Goal: Ask a question: Seek information or help from site administrators or community

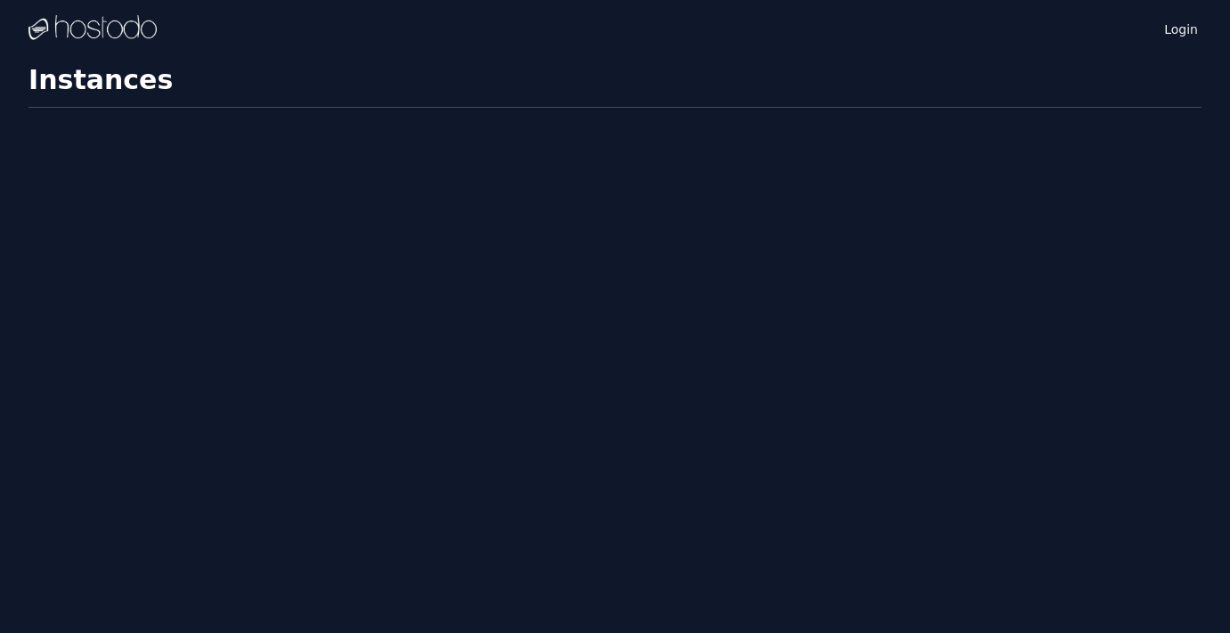
click at [1178, 40] on div "Login" at bounding box center [1162, 28] width 80 height 57
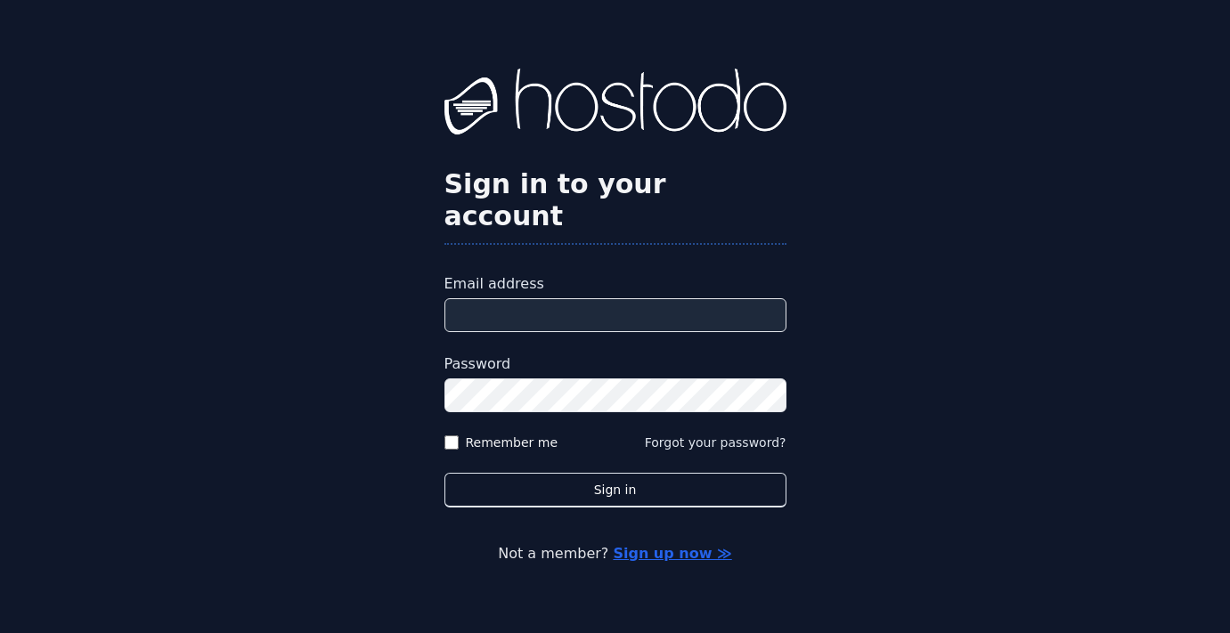
type input "**********"
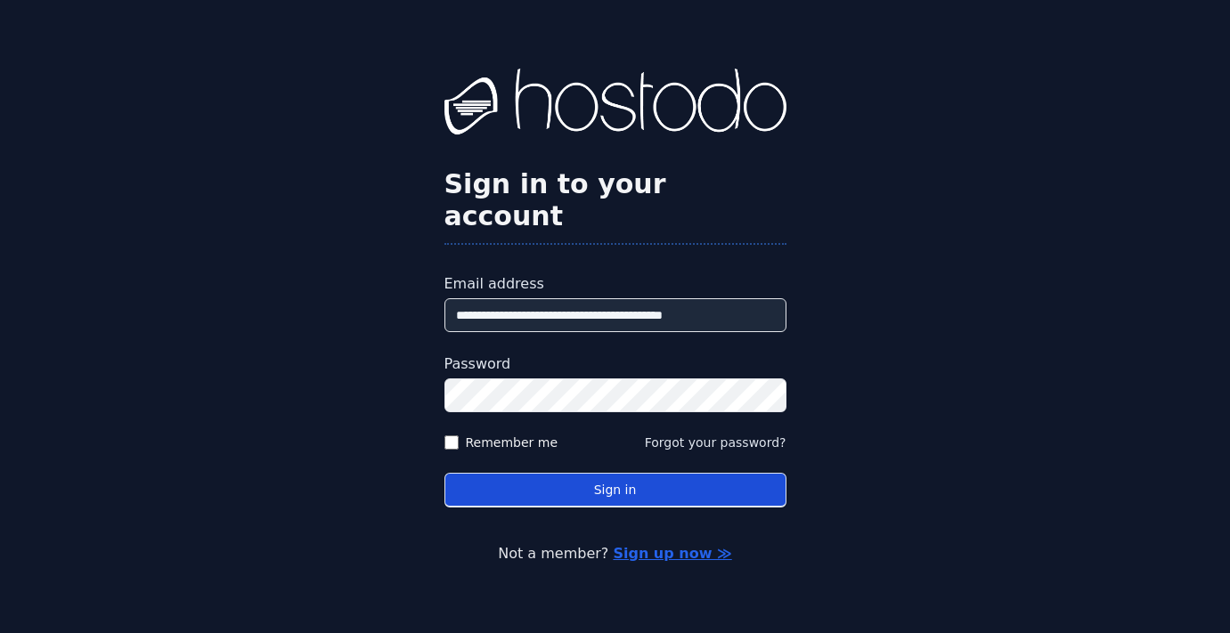
click at [727, 473] on button "Sign in" at bounding box center [616, 490] width 342 height 35
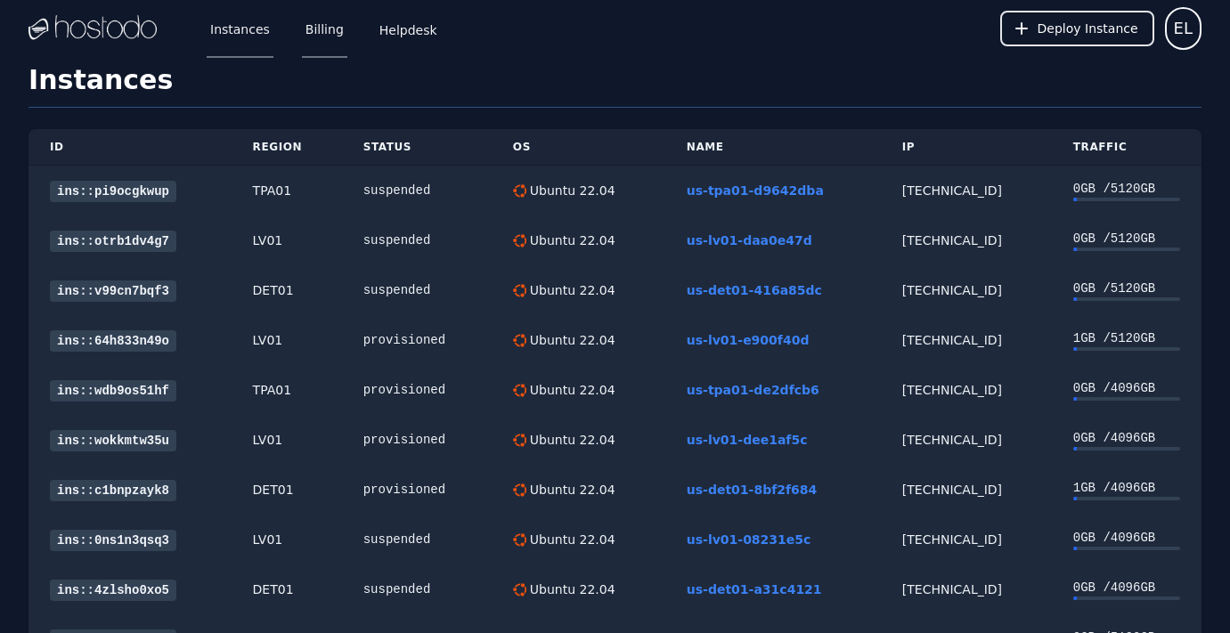
click at [320, 29] on link "Billing" at bounding box center [324, 28] width 45 height 59
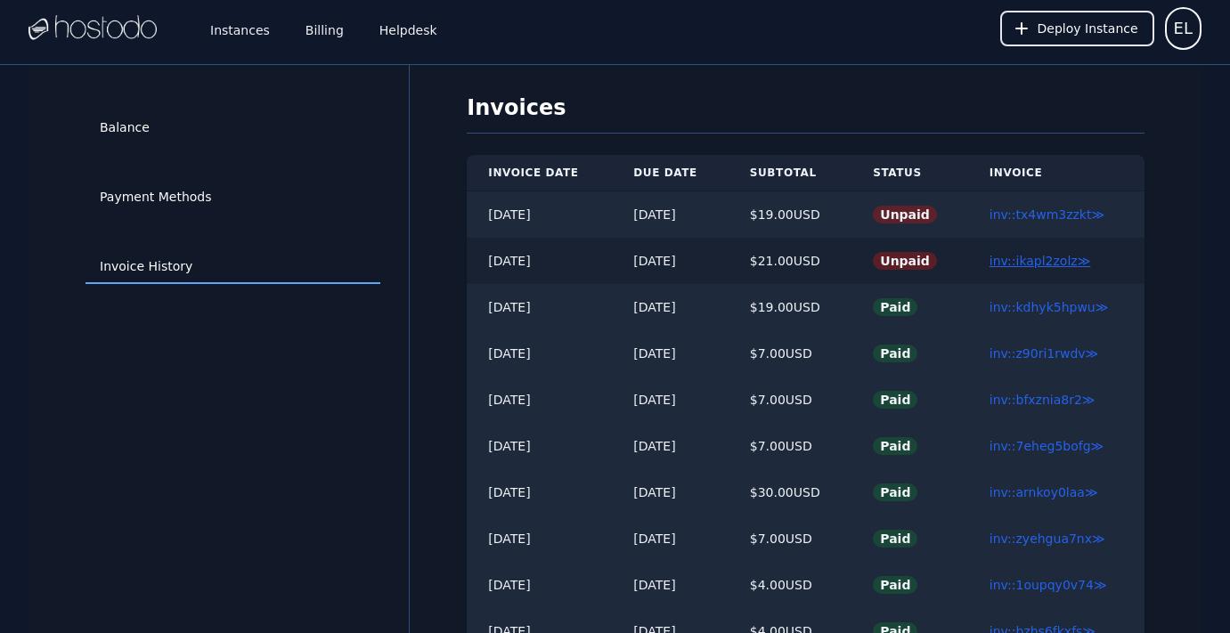
click at [1056, 262] on link "inv::ikapl2zolz ≫" at bounding box center [1041, 261] width 102 height 14
click at [1060, 216] on link "inv::tx4wm3zzkt ≫" at bounding box center [1047, 215] width 115 height 14
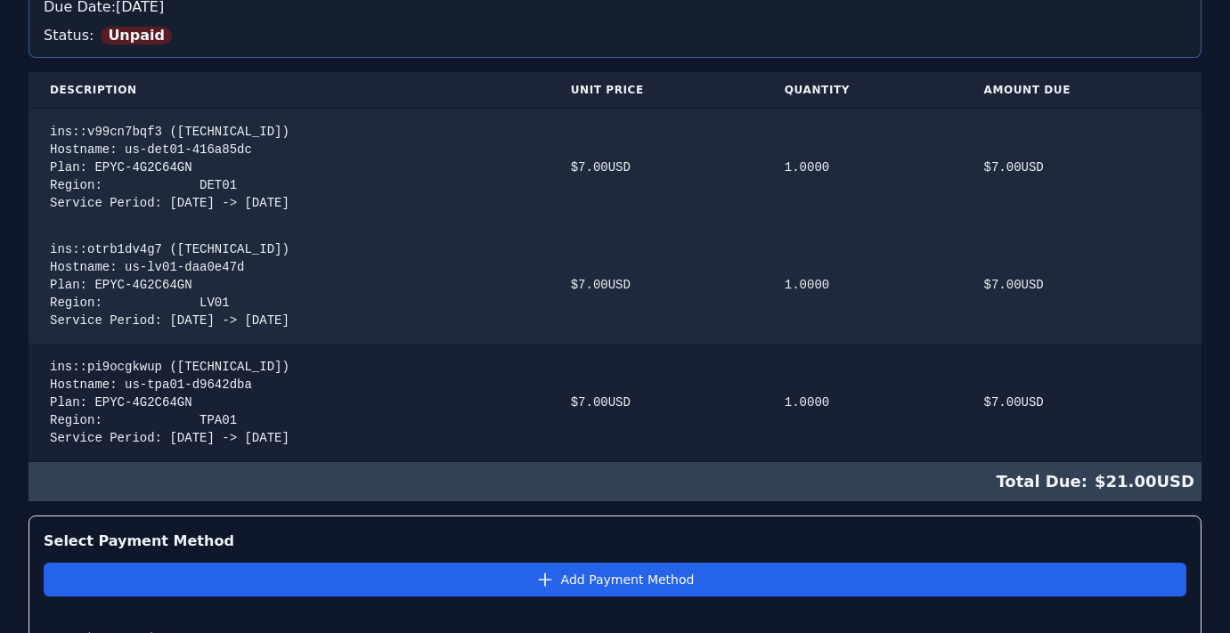
scroll to position [304, 0]
drag, startPoint x: 181, startPoint y: 132, endPoint x: 270, endPoint y: 135, distance: 89.2
click at [271, 134] on div "ins::v99cn7bqf3 (66.187.7.208) Hostname: us-det01-416a85dc Plan: EPYC-4G2C64GN …" at bounding box center [289, 167] width 478 height 89
copy div "[TECHNICAL_ID]"
drag, startPoint x: 182, startPoint y: 249, endPoint x: 293, endPoint y: 250, distance: 111.4
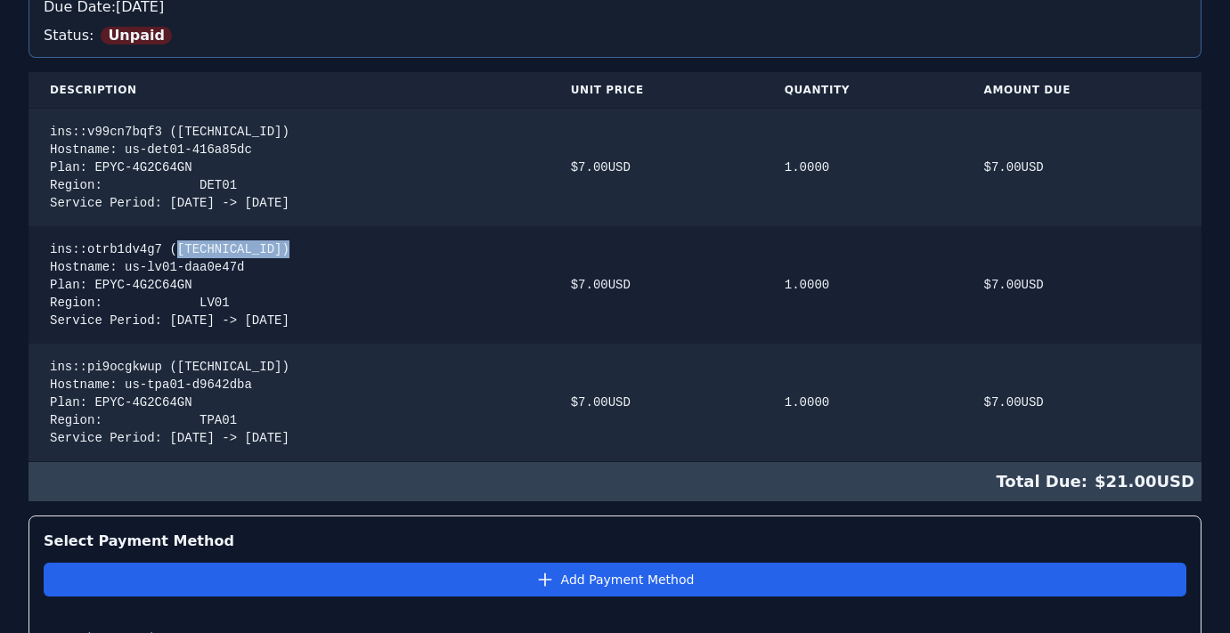
click at [293, 249] on div "ins::otrb1dv4g7 (216.126.238.213) Hostname: us-lv01-daa0e47d Plan: EPYC-4G2C64G…" at bounding box center [289, 285] width 478 height 89
copy div "216.126.238.213"
drag, startPoint x: 182, startPoint y: 367, endPoint x: 271, endPoint y: 369, distance: 89.1
click at [272, 368] on div "ins::pi9ocgkwup (66.187.6.205) Hostname: us-tpa01-d9642dba Plan: EPYC-4G2C64GN …" at bounding box center [289, 402] width 478 height 89
copy div "66.187.6.205"
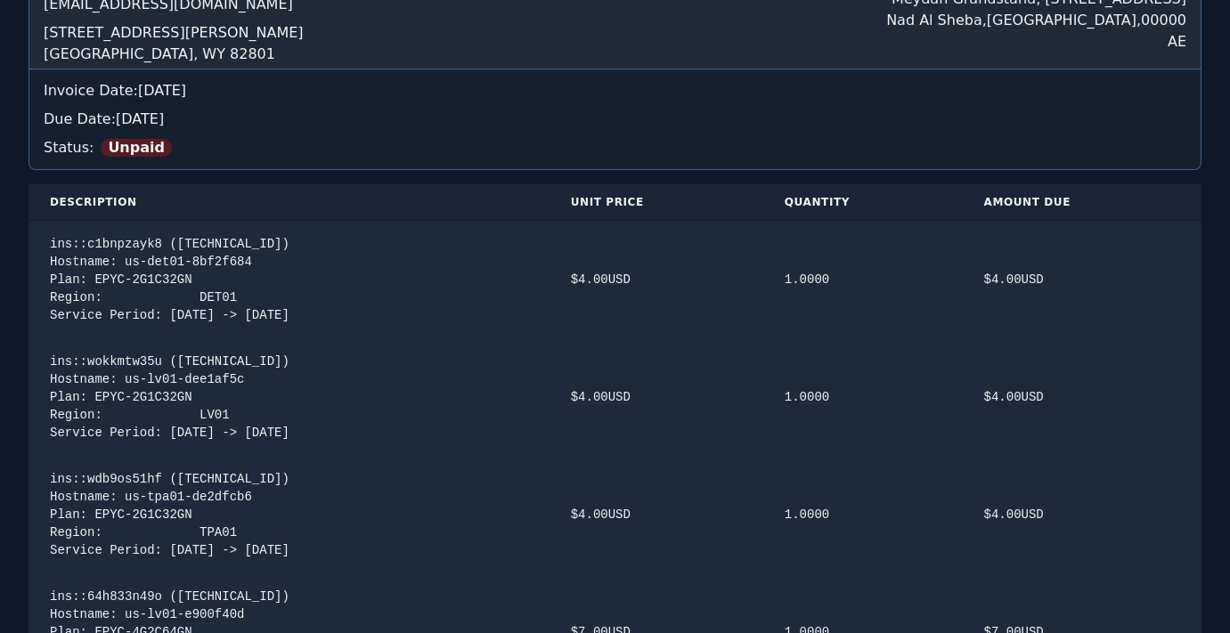
scroll to position [221, 0]
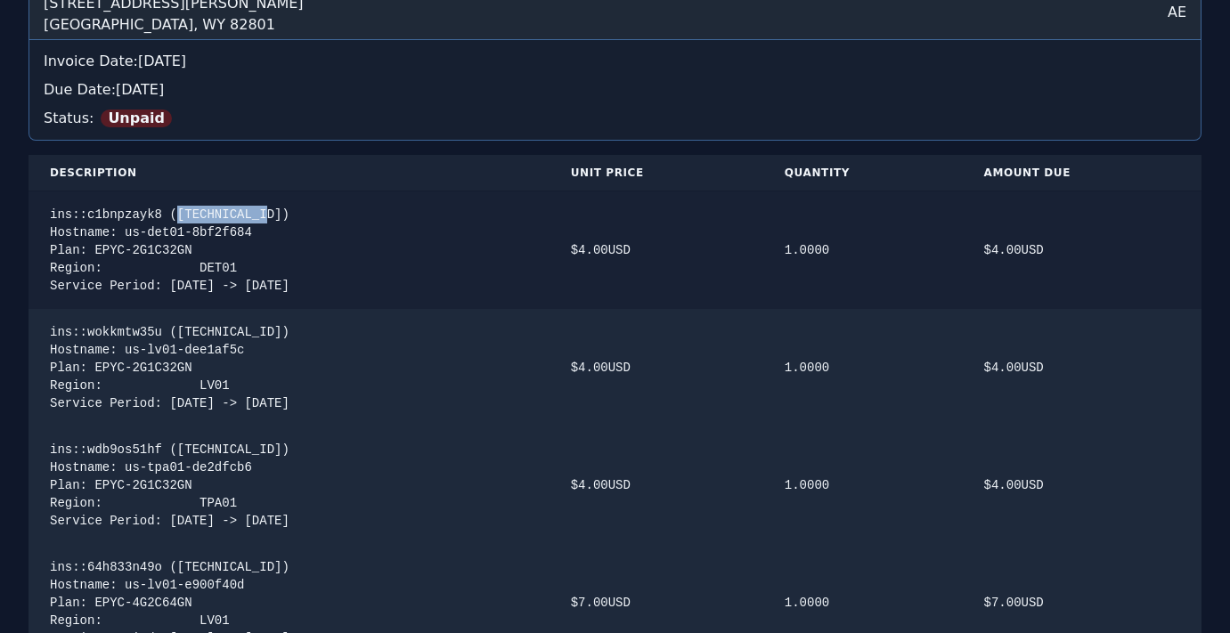
drag, startPoint x: 274, startPoint y: 216, endPoint x: 182, endPoint y: 216, distance: 91.8
click at [182, 216] on div "ins::c1bnpzayk8 ([TECHNICAL_ID]) Hostname: us-det01-8bf2f684 Plan: EPYC-2G1C32G…" at bounding box center [289, 250] width 478 height 89
copy div "[TECHNICAL_ID]"
drag, startPoint x: 181, startPoint y: 335, endPoint x: 299, endPoint y: 331, distance: 118.6
click at [300, 330] on div "ins::wokkmtw35u (216.126.238.119) Hostname: us-lv01-dee1af5c Plan: EPYC-2G1C32G…" at bounding box center [289, 367] width 478 height 89
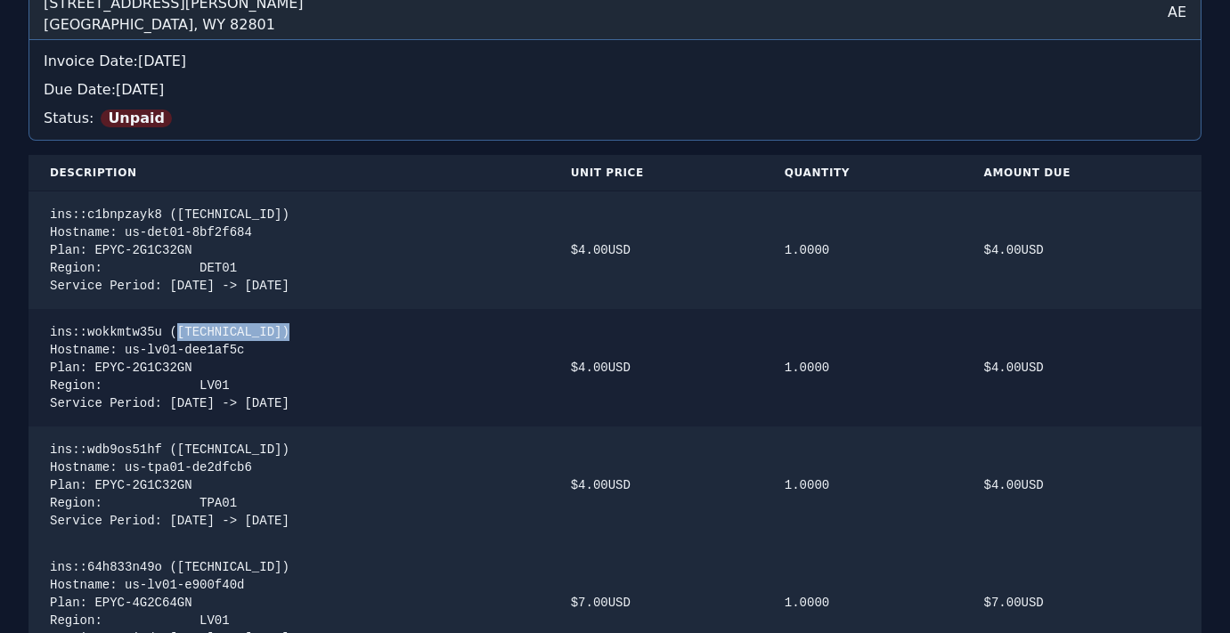
copy div "216.126.238.119"
drag, startPoint x: 178, startPoint y: 448, endPoint x: 274, endPoint y: 448, distance: 96.2
click at [274, 448] on div "ins::wdb9os51hf (66.187.6.133) Hostname: us-tpa01-de2dfcb6 Plan: EPYC-2G1C32GN …" at bounding box center [289, 485] width 478 height 89
copy div "66.187.6.133"
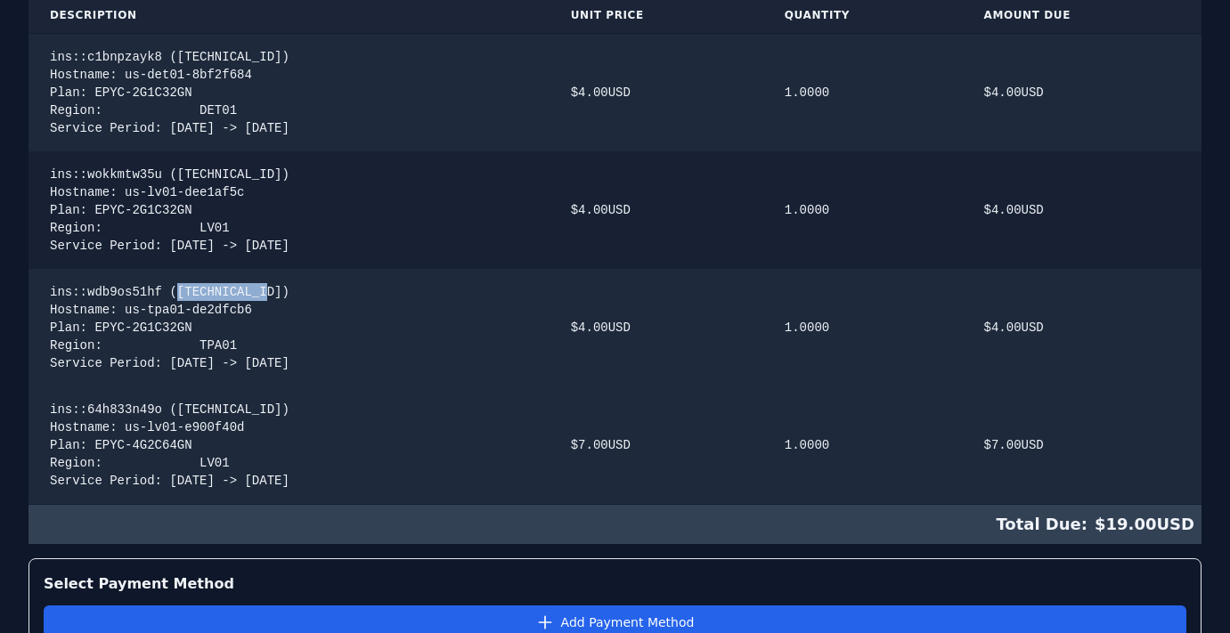
scroll to position [380, 0]
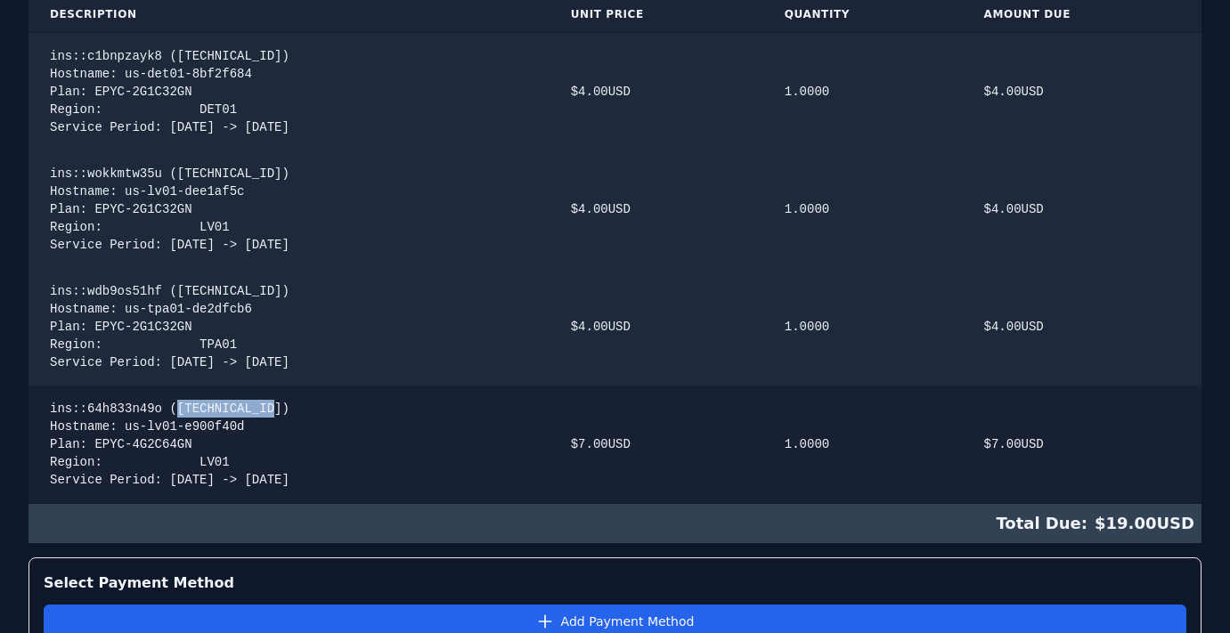
drag, startPoint x: 179, startPoint y: 407, endPoint x: 281, endPoint y: 404, distance: 101.6
click at [281, 404] on div "ins::64h833n49o (158.51.124.99) Hostname: us-lv01-e900f40d Plan: EPYC-4G2C64GN …" at bounding box center [289, 444] width 478 height 89
copy div "158.51.124.99"
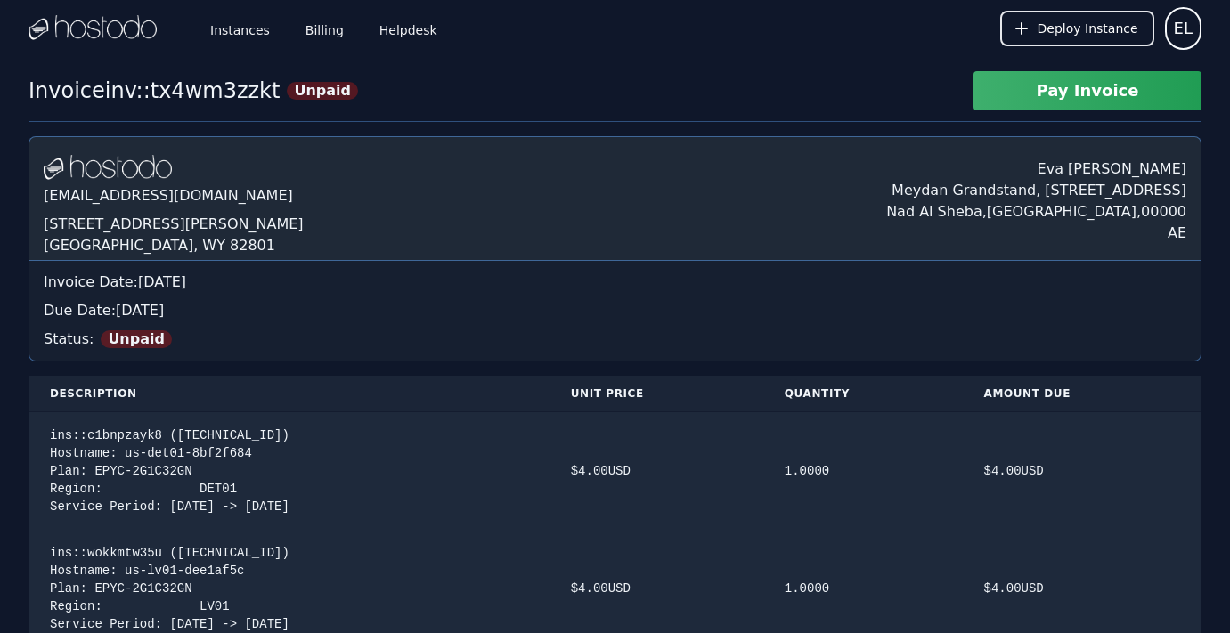
scroll to position [0, 0]
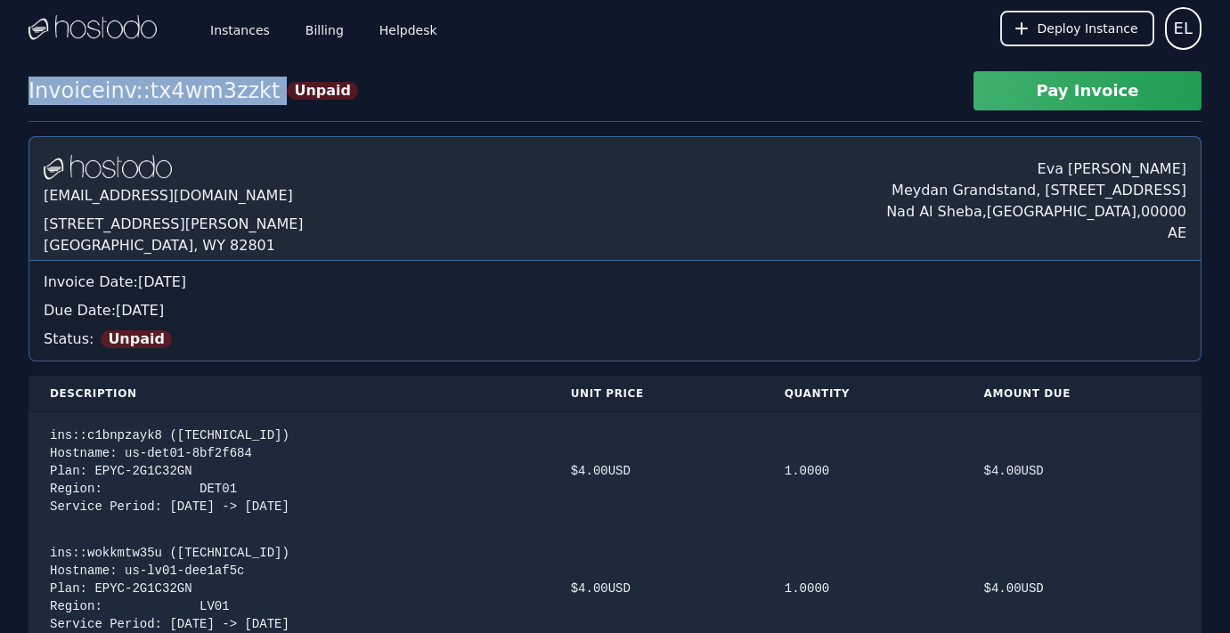
drag, startPoint x: 28, startPoint y: 89, endPoint x: 257, endPoint y: 88, distance: 229.0
copy div "Invoice inv::tx4wm3zzkt"
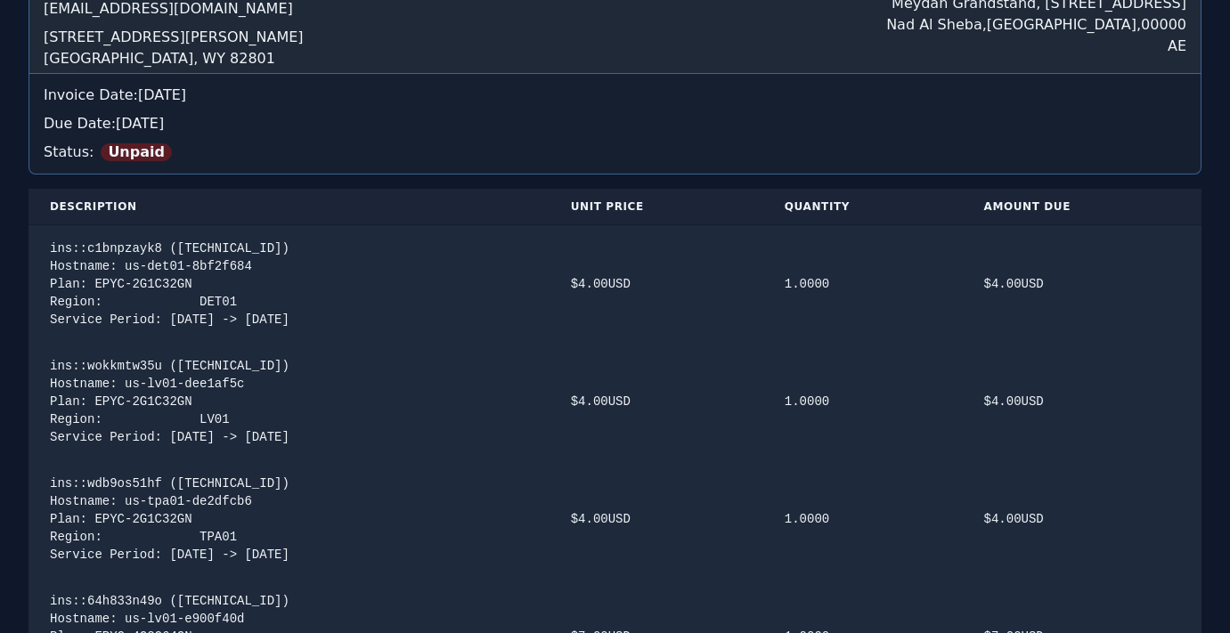
scroll to position [200, 0]
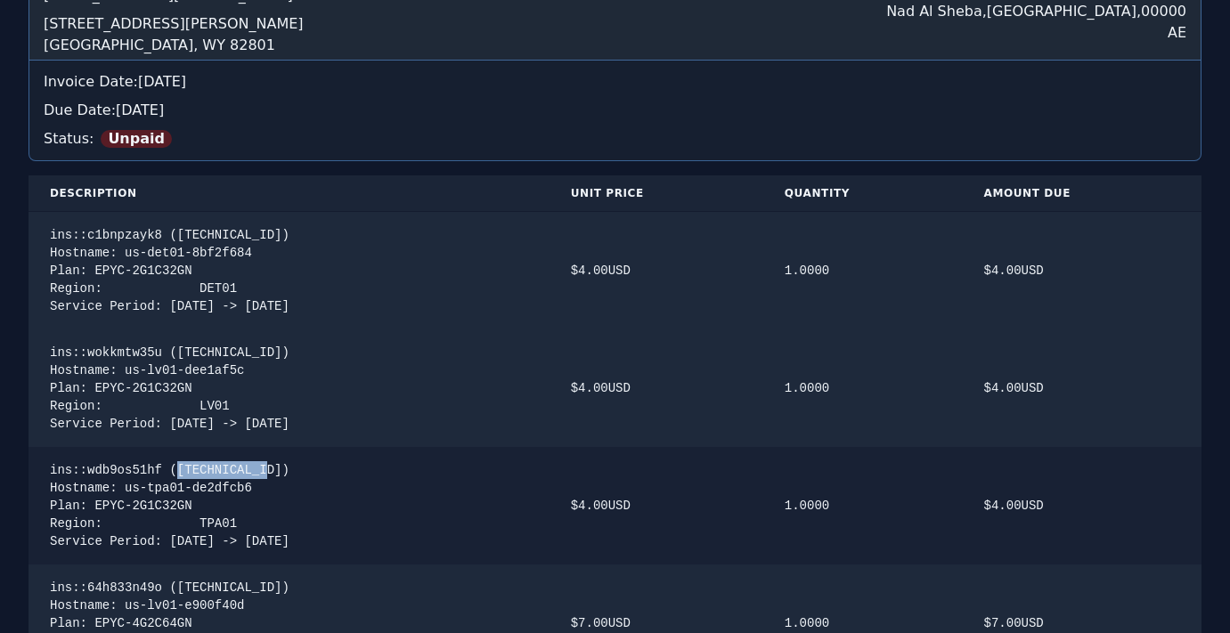
drag, startPoint x: 181, startPoint y: 466, endPoint x: 272, endPoint y: 466, distance: 90.9
click at [272, 466] on div "ins::wdb9os51hf (66.187.6.133) Hostname: us-tpa01-de2dfcb6 Plan: EPYC-2G1C32GN …" at bounding box center [289, 506] width 478 height 89
copy div "66.187.6.133"
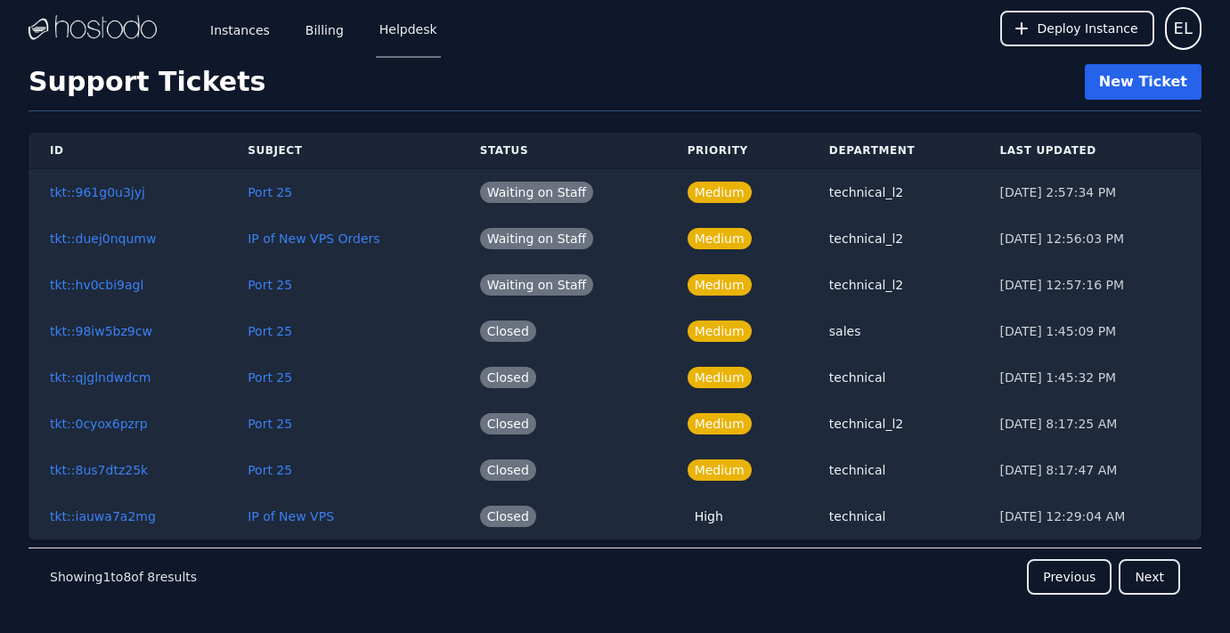
click at [1152, 86] on button "New Ticket" at bounding box center [1143, 82] width 117 height 36
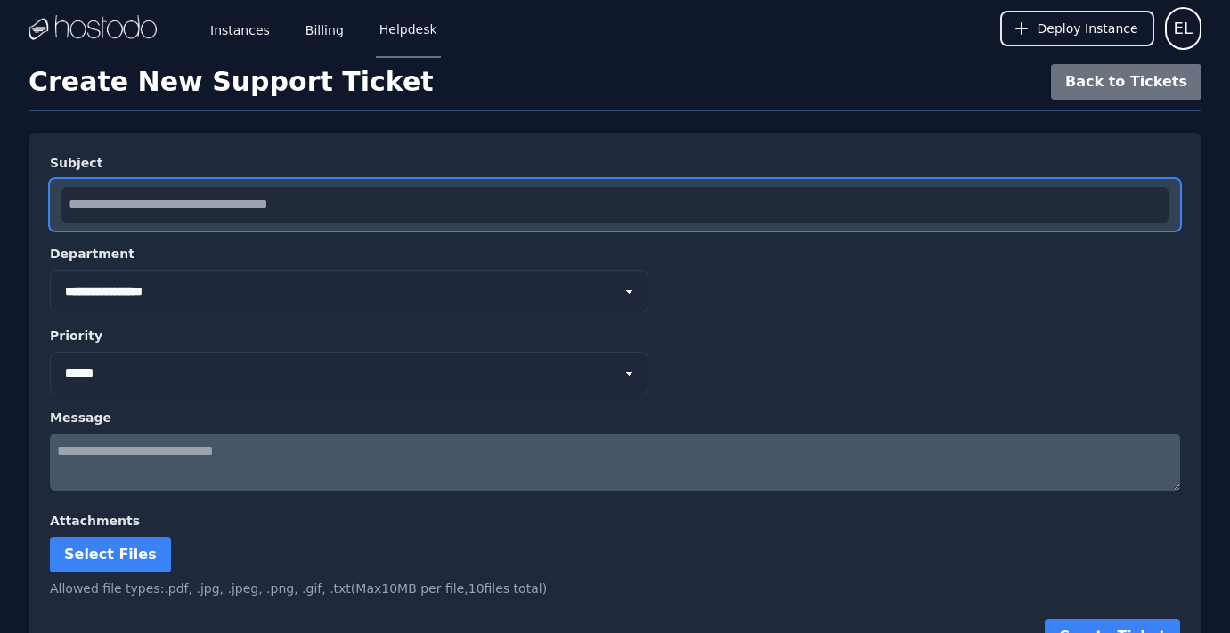
click at [273, 209] on input "text" at bounding box center [614, 205] width 1107 height 36
paste input "**********"
drag, startPoint x: 279, startPoint y: 208, endPoint x: 226, endPoint y: 207, distance: 52.6
click at [226, 207] on input "**********" at bounding box center [614, 205] width 1107 height 36
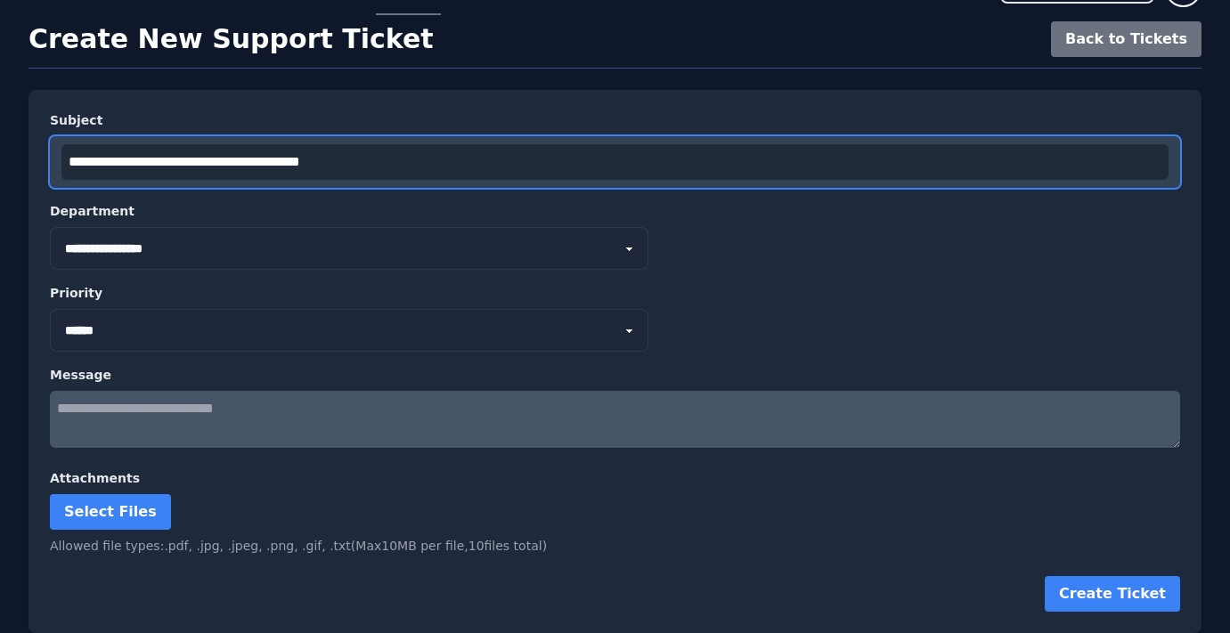
scroll to position [43, 0]
type input "**********"
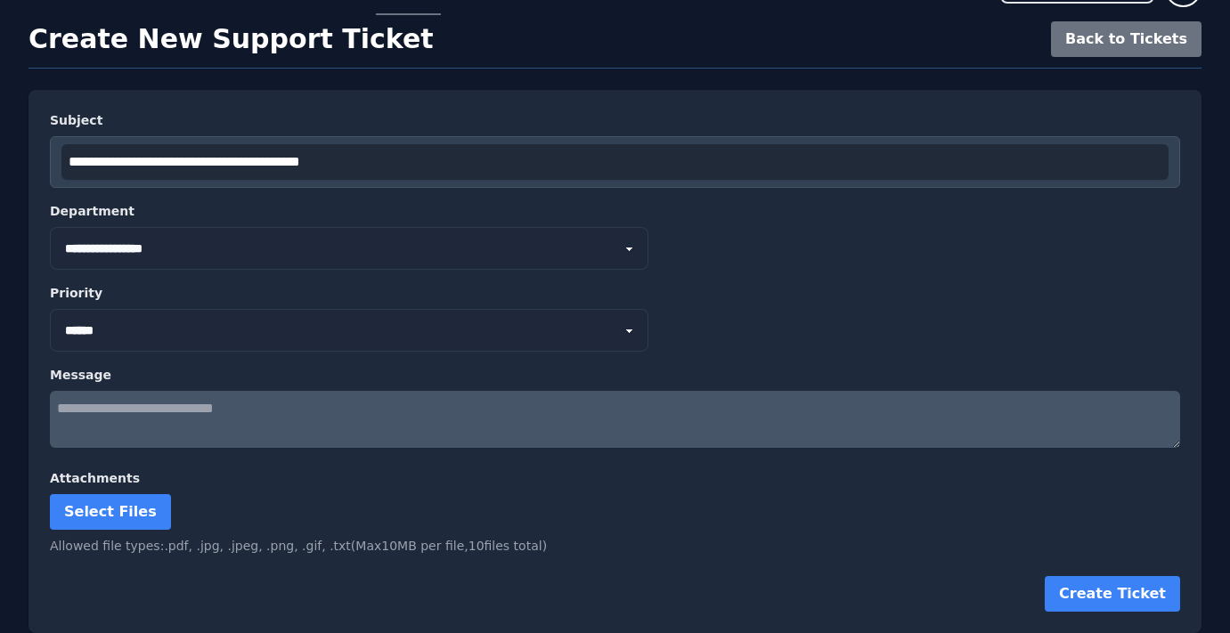
click at [161, 422] on textarea at bounding box center [615, 419] width 1131 height 57
drag, startPoint x: 159, startPoint y: 442, endPoint x: 495, endPoint y: 447, distance: 335.9
click at [495, 447] on textarea "**********" at bounding box center [615, 419] width 1131 height 57
paste textarea "**********"
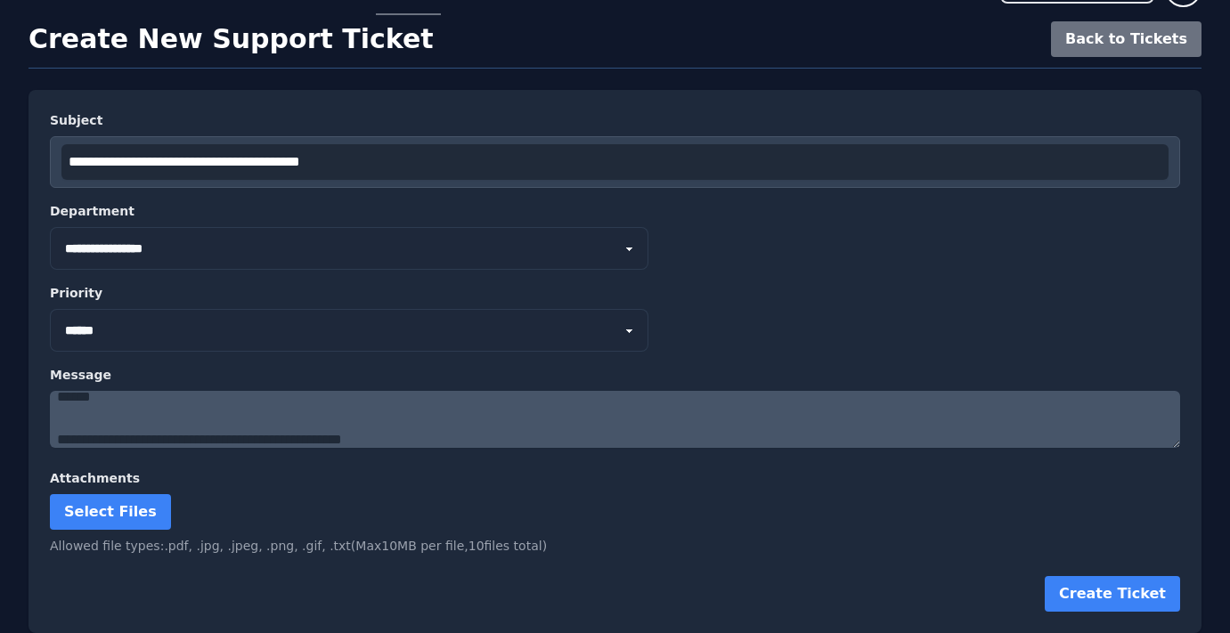
scroll to position [43, 0]
click at [250, 405] on textarea "**********" at bounding box center [615, 419] width 1131 height 57
paste textarea "**********"
click at [607, 409] on textarea "**********" at bounding box center [615, 419] width 1131 height 57
drag, startPoint x: 533, startPoint y: 408, endPoint x: 688, endPoint y: 411, distance: 155.0
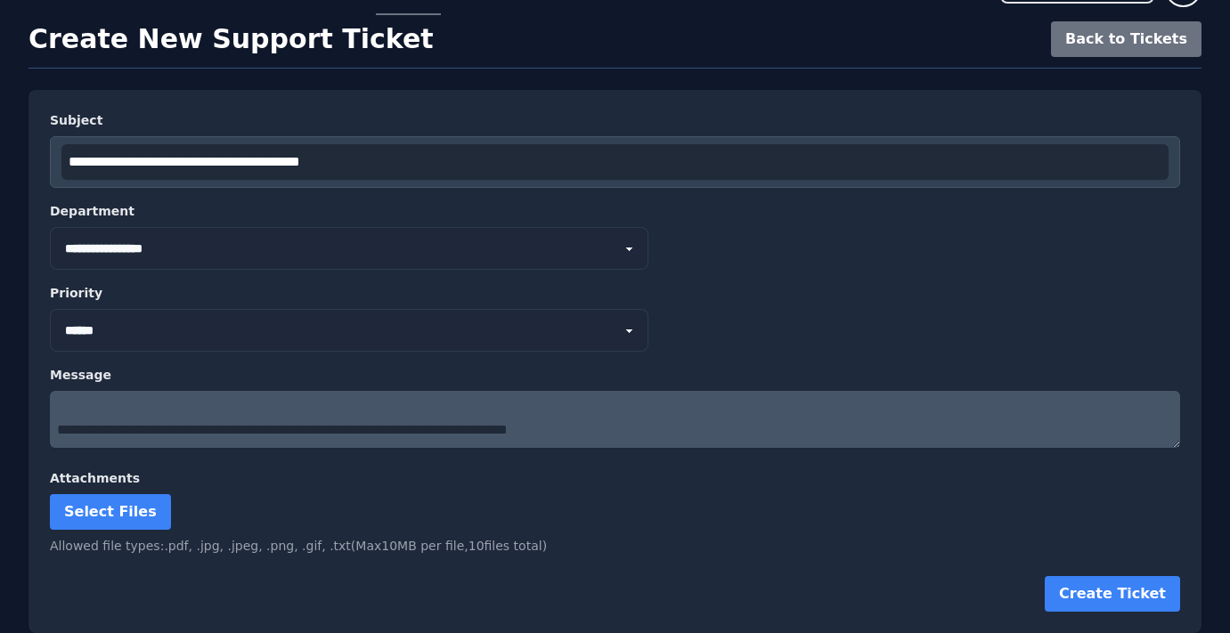
click at [688, 411] on textarea "**********" at bounding box center [615, 419] width 1131 height 57
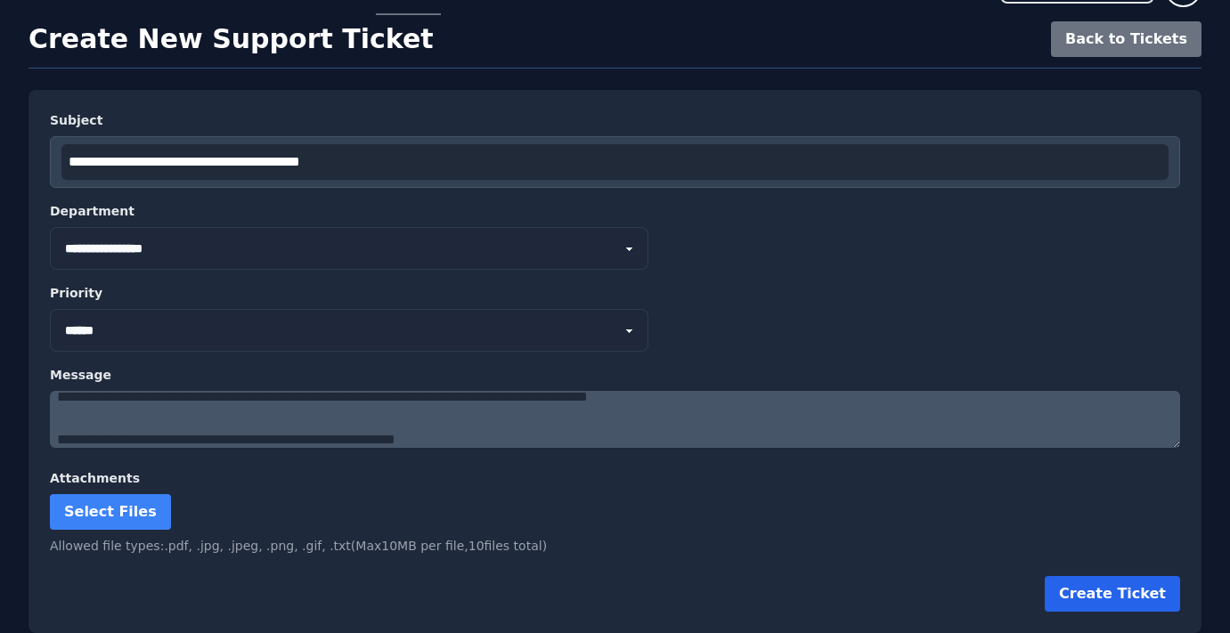
type textarea "**********"
click at [1124, 596] on button "Create Ticket" at bounding box center [1112, 594] width 135 height 36
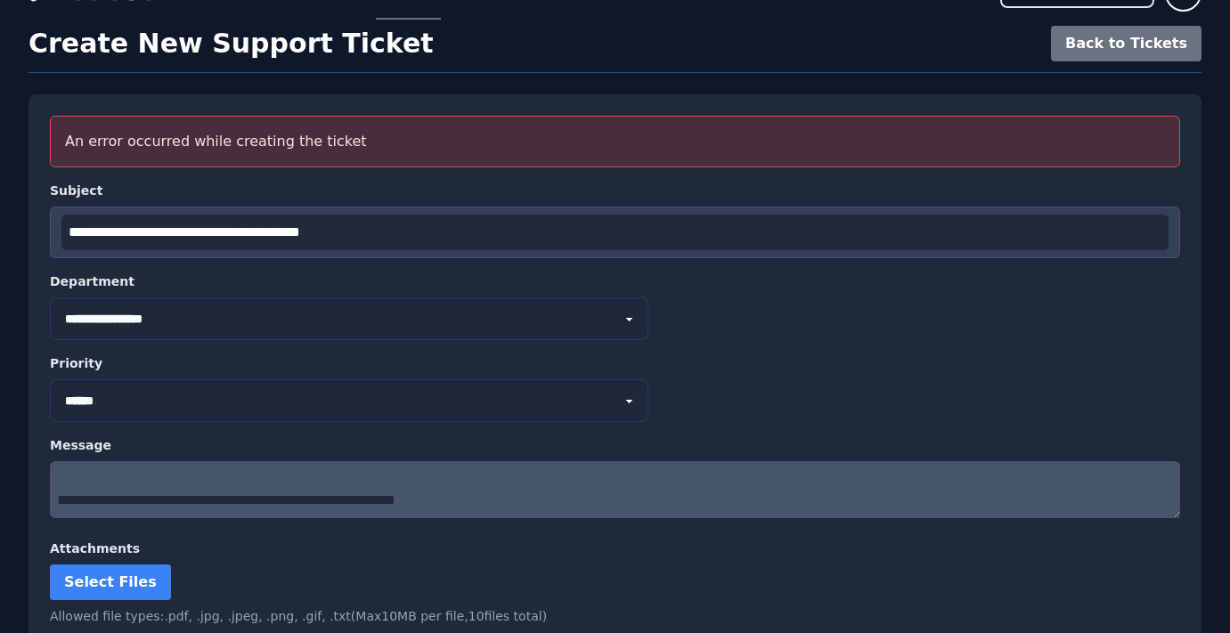
scroll to position [86, 0]
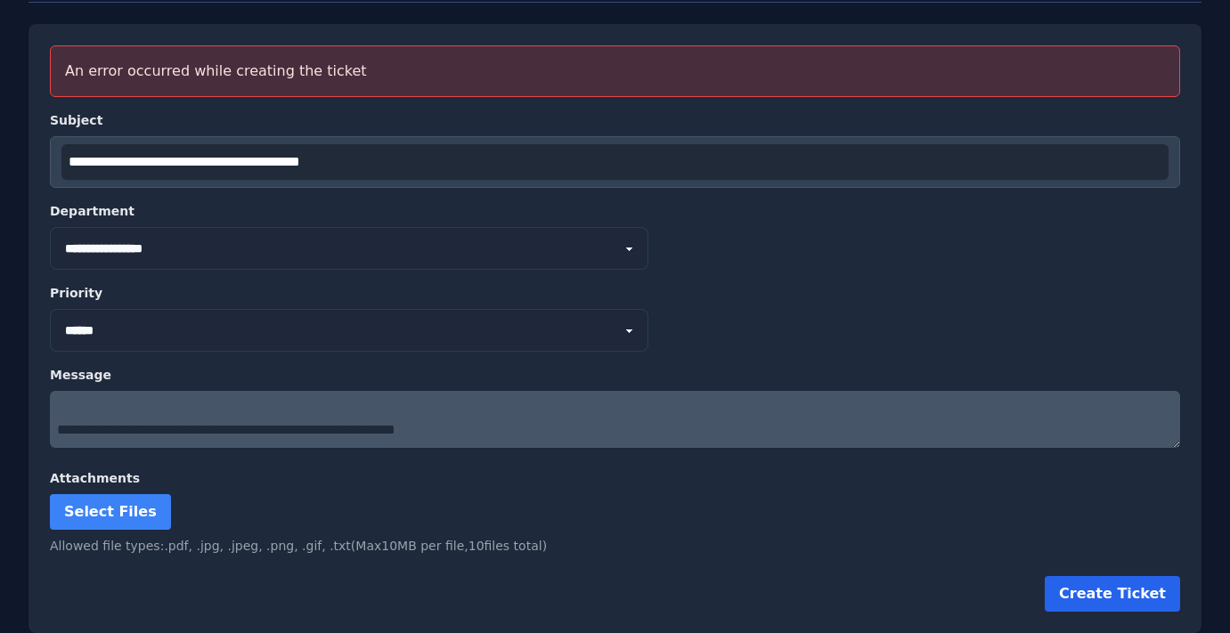
click at [1130, 595] on button "Create Ticket" at bounding box center [1112, 594] width 135 height 36
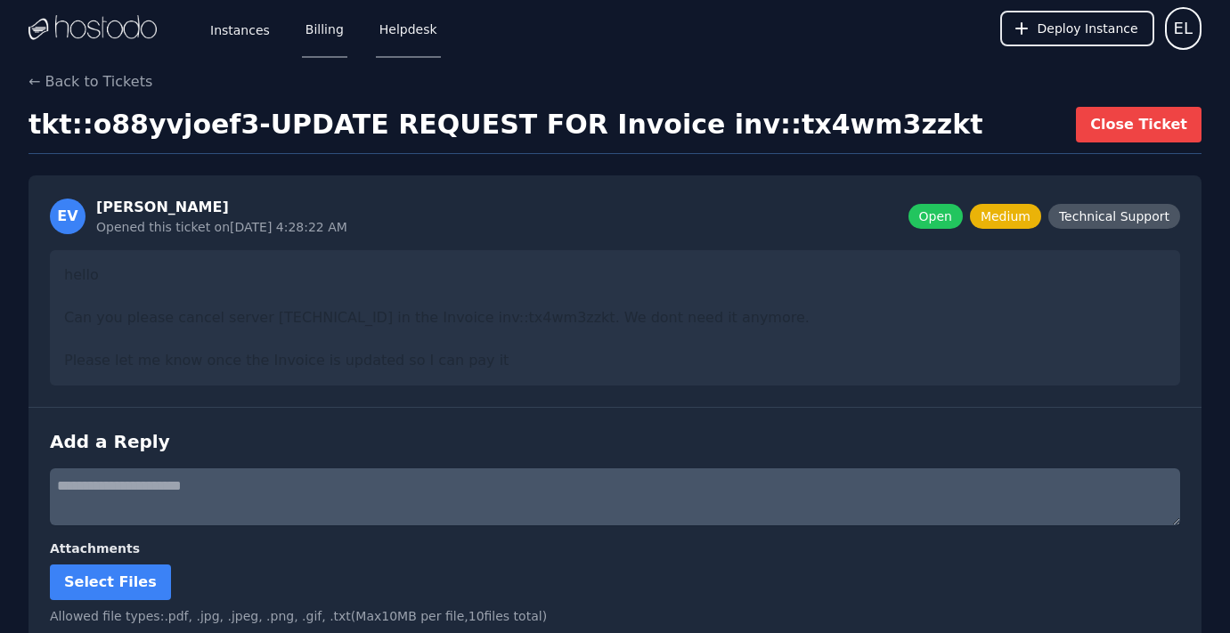
click at [317, 28] on link "Billing" at bounding box center [324, 28] width 45 height 59
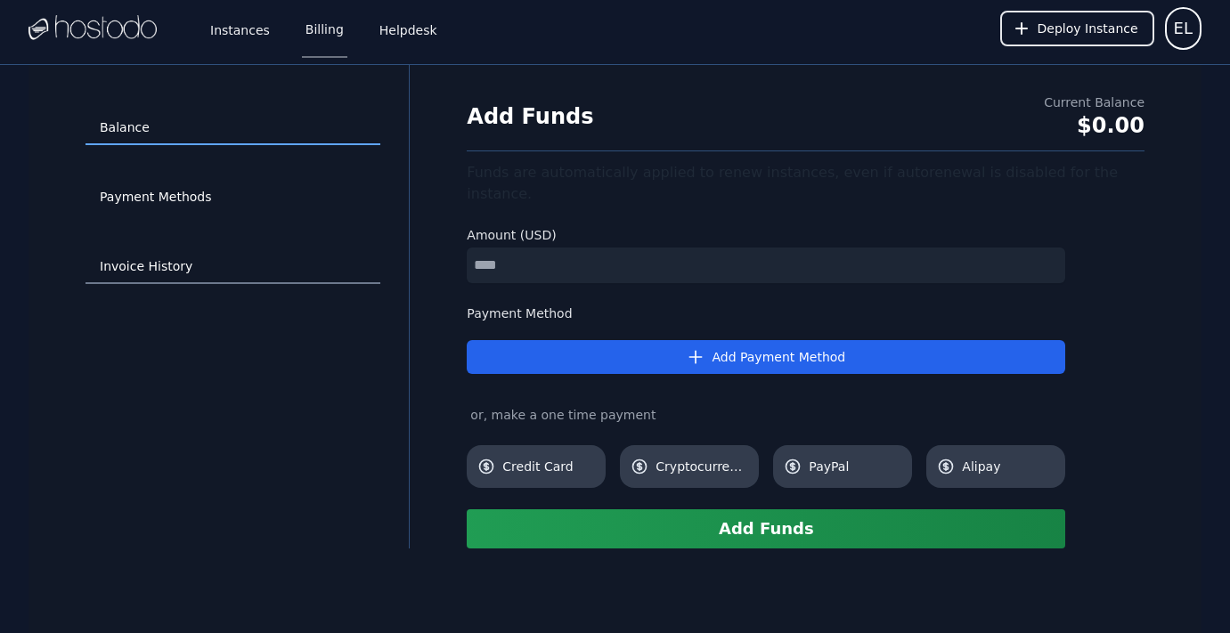
click at [175, 265] on link "Invoice History" at bounding box center [233, 267] width 295 height 34
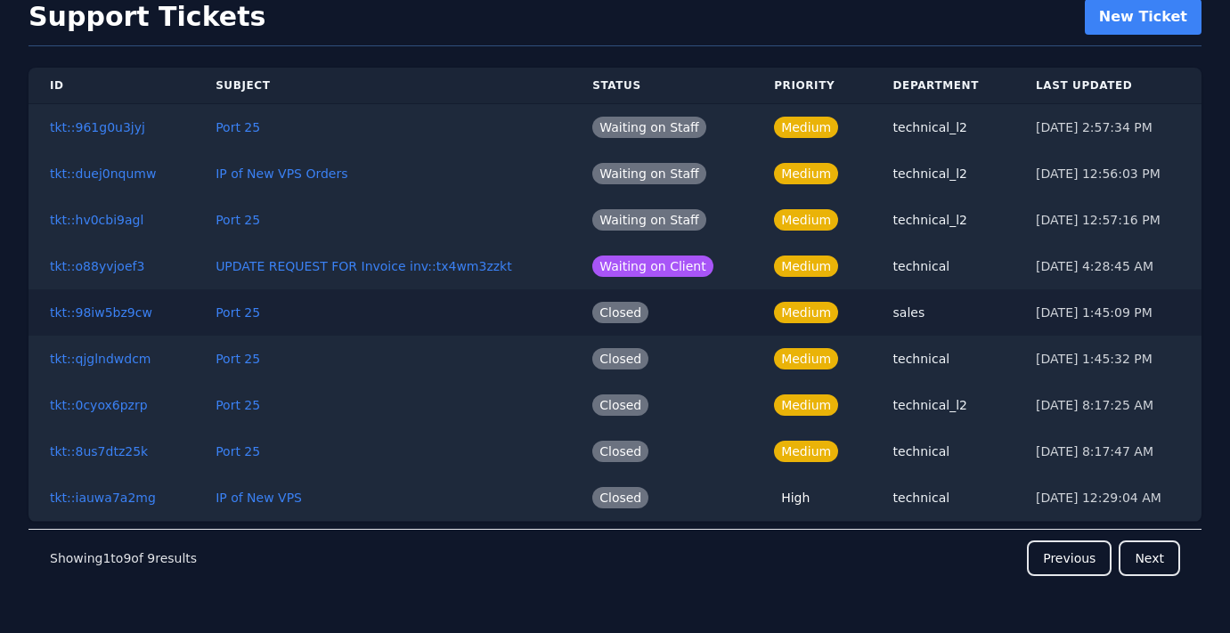
scroll to position [69, 0]
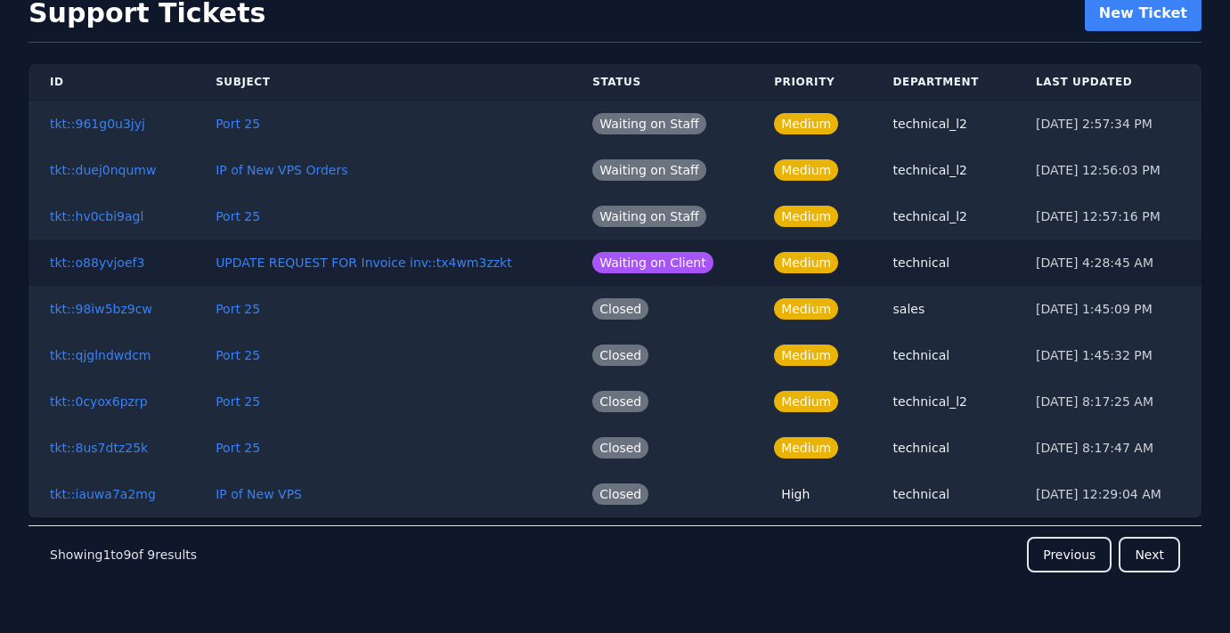
click at [388, 272] on td "UPDATE REQUEST FOR Invoice inv::tx4wm3zzkt" at bounding box center [382, 263] width 377 height 46
click at [387, 269] on button "UPDATE REQUEST FOR Invoice inv::tx4wm3zzkt" at bounding box center [364, 263] width 297 height 18
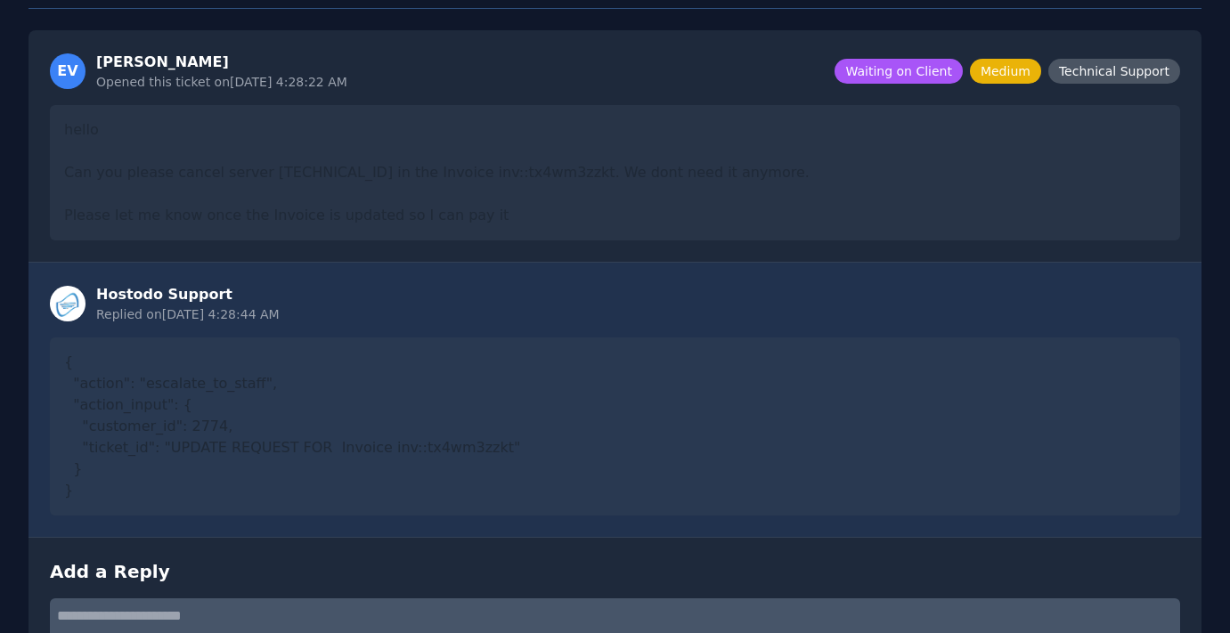
scroll to position [82, 0]
